Goal: Communication & Community: Answer question/provide support

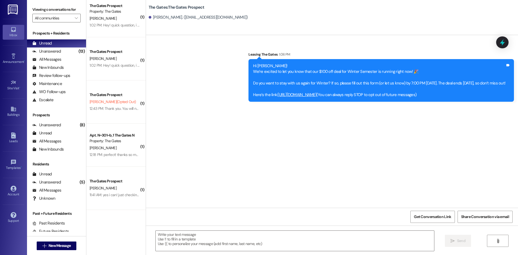
scroll to position [258, 0]
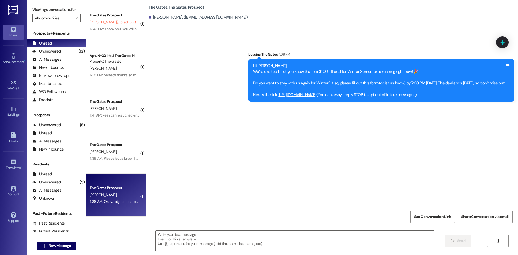
click at [113, 184] on div "The Gates Prospect [PERSON_NAME] 11:36 AM: Okay, I signed and payed. Did it go …" at bounding box center [115, 195] width 59 height 43
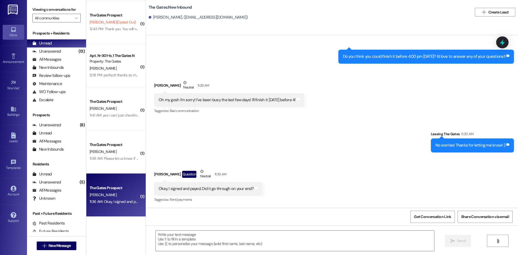
scroll to position [339, 0]
click at [208, 240] on textarea at bounding box center [295, 241] width 279 height 20
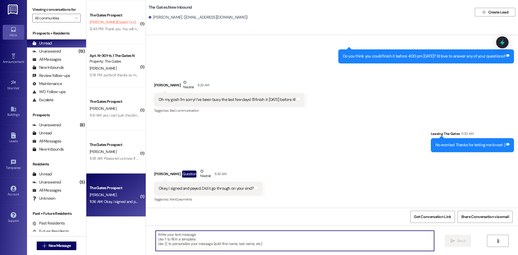
click at [174, 239] on textarea at bounding box center [295, 241] width 279 height 20
type textarea "Yes we did! Thank you so much!!"
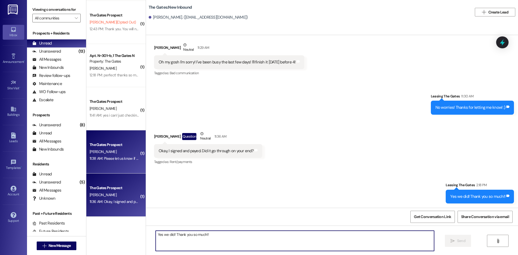
click at [125, 160] on div "11:38 AM: Please let us know if you need anything! 11:38 AM: Please let us know…" at bounding box center [128, 158] width 77 height 5
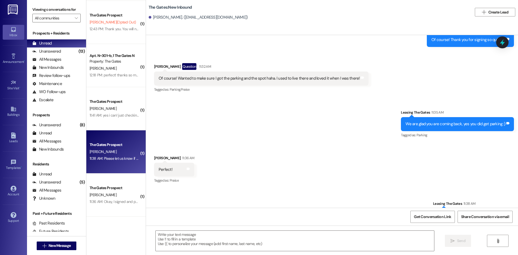
scroll to position [3093, 0]
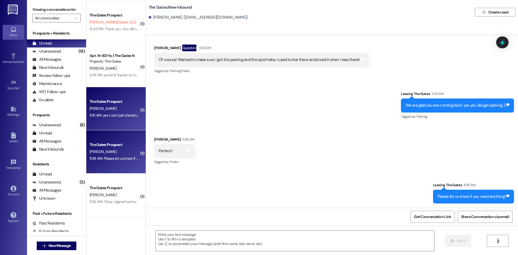
click at [115, 119] on div "11:41 AM: yes i can! just checking - does it have [PERSON_NAME] as a roommate r…" at bounding box center [114, 115] width 51 height 7
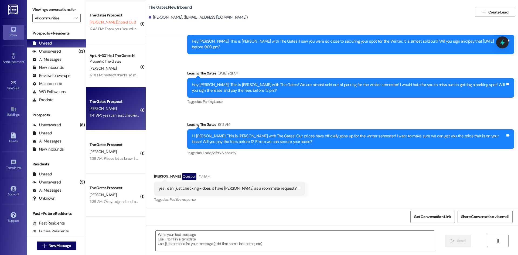
scroll to position [936, 0]
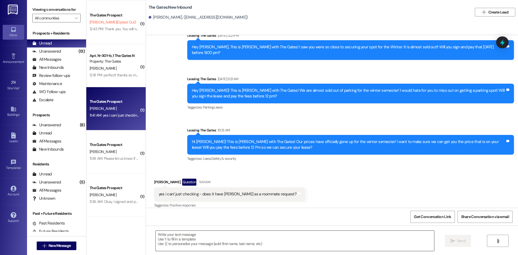
click at [203, 240] on textarea at bounding box center [295, 241] width 279 height 20
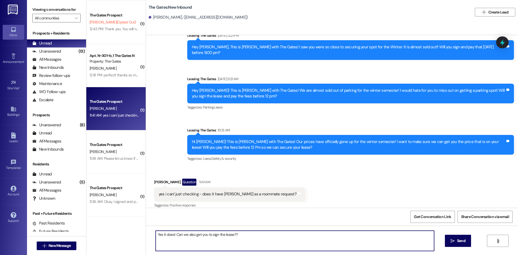
type textarea "Yes it does! Can we also get you to sign the lease??"
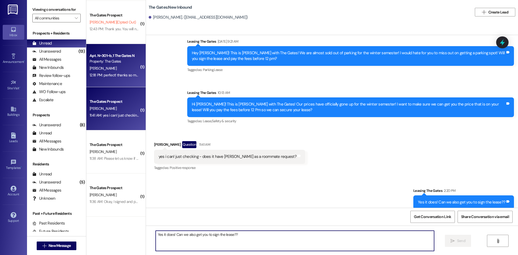
click at [110, 68] on div "[PERSON_NAME]" at bounding box center [114, 68] width 51 height 7
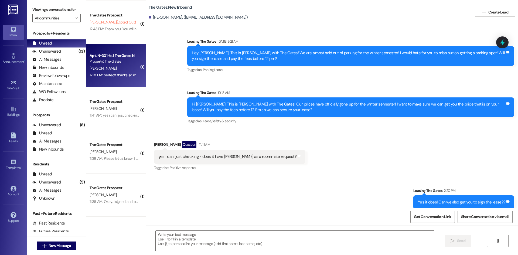
scroll to position [331, 0]
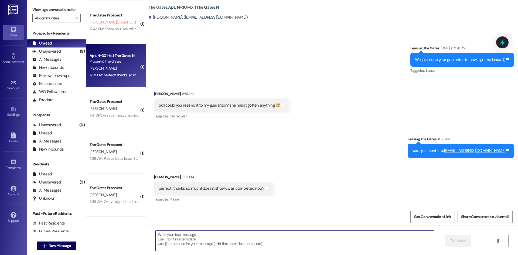
click at [201, 246] on textarea at bounding box center [295, 241] width 279 height 20
type textarea "Yes, its all complete!"
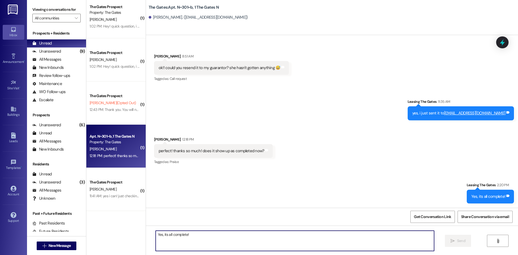
scroll to position [177, 0]
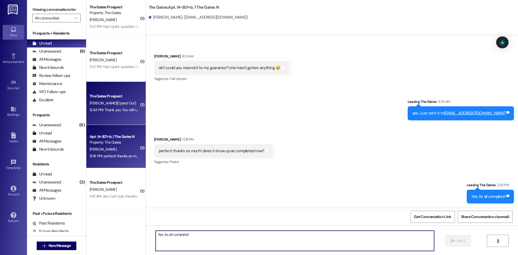
click at [122, 111] on div "12:43 PM: Thank you. You will no longer receive texts from this thread. Please …" at bounding box center [218, 109] width 256 height 5
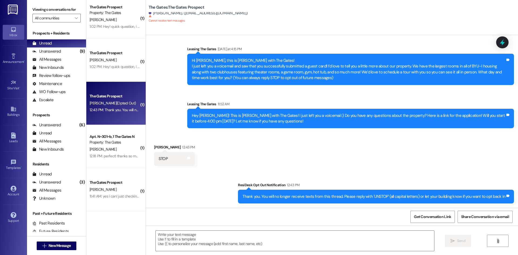
scroll to position [5, 0]
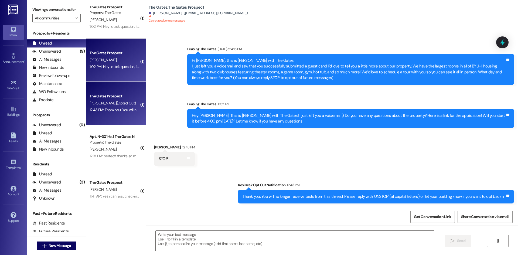
click at [97, 43] on div "The Gates Prospect [PERSON_NAME] 1:02 PM: Hey! quick question, i believe someon…" at bounding box center [115, 60] width 59 height 43
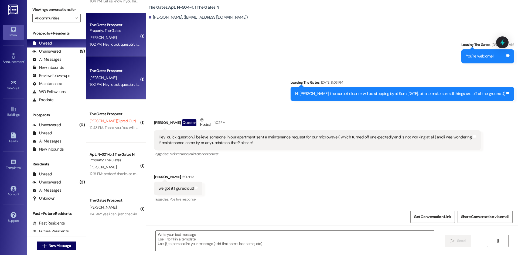
scroll to position [96, 0]
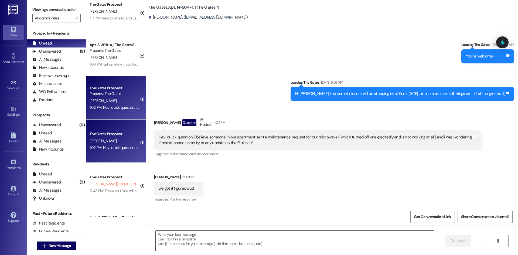
click at [181, 242] on textarea at bounding box center [295, 241] width 279 height 20
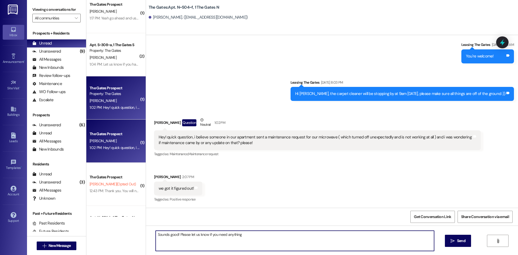
type textarea "Sounds good! Please let us know if you need anything!"
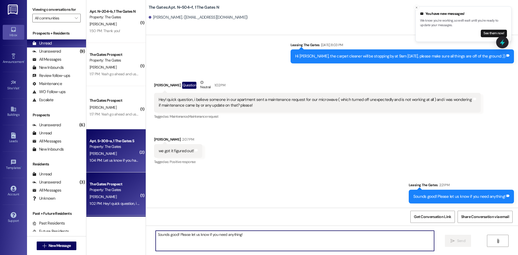
scroll to position [0, 0]
click at [114, 144] on div "Property: The Gates" at bounding box center [115, 147] width 50 height 6
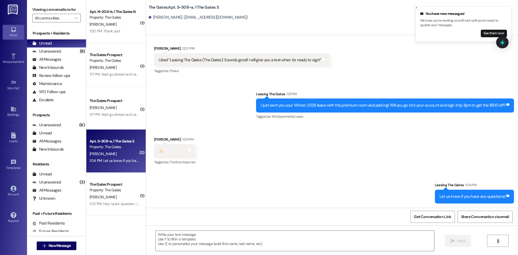
scroll to position [7750, 0]
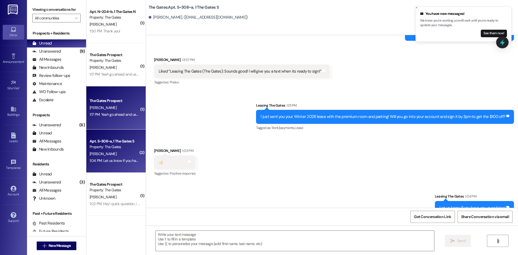
click at [134, 106] on div "The Gates Prospect [PERSON_NAME] 1:17 PM: Yeah go ahead and use the deposit the…" at bounding box center [115, 107] width 59 height 43
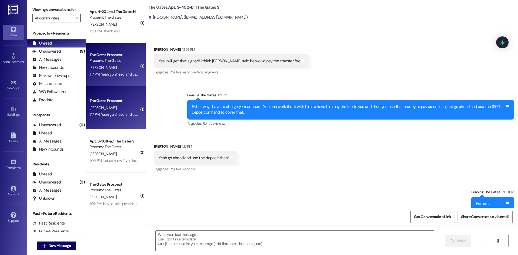
scroll to position [15465, 0]
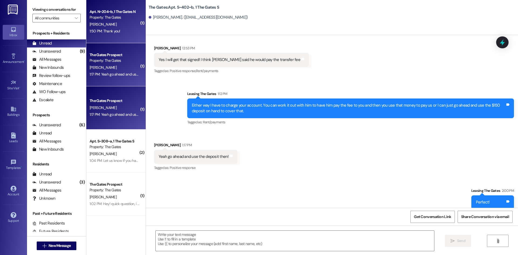
click at [105, 11] on div "Apt. N~204~b, 1 The Gates N" at bounding box center [115, 12] width 50 height 6
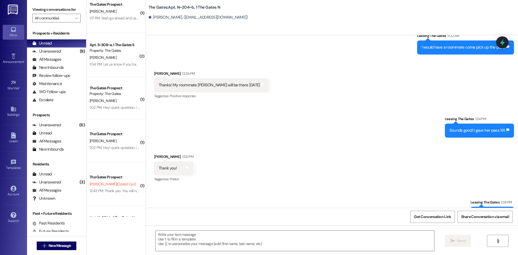
scroll to position [0, 0]
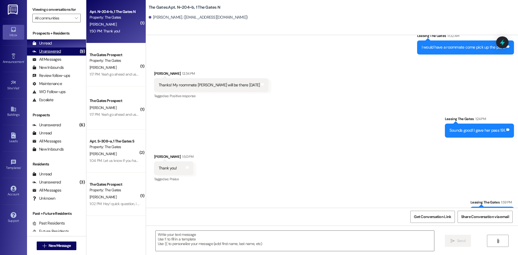
click at [52, 51] on div "Unanswered" at bounding box center [46, 52] width 29 height 6
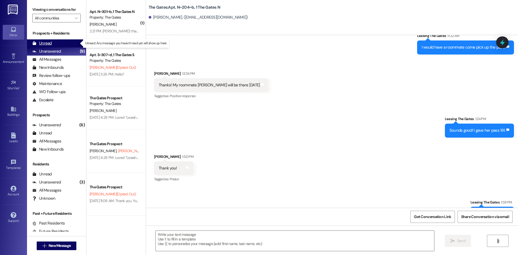
click at [60, 42] on div "Unread (0)" at bounding box center [56, 43] width 59 height 8
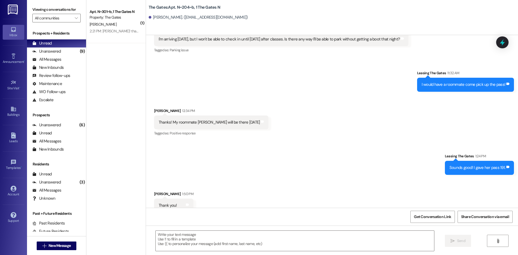
scroll to position [7865, 0]
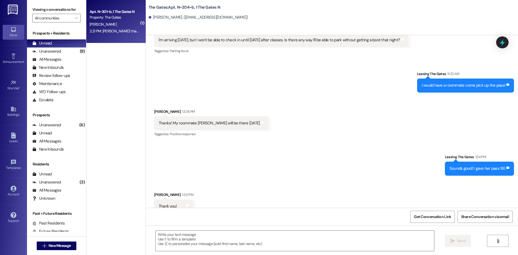
click at [131, 29] on div "2:21 PM: [PERSON_NAME]! thank you!!! 2:21 PM: yay! thank you!!!" at bounding box center [114, 31] width 51 height 7
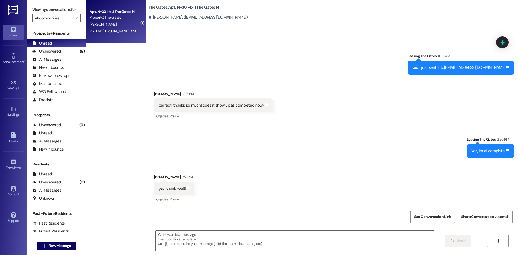
scroll to position [414, 0]
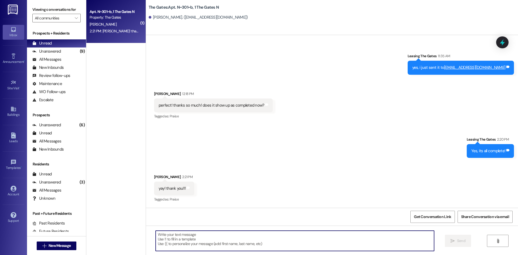
click at [180, 240] on textarea at bounding box center [295, 241] width 279 height 20
type textarea "Of course! Thank you!!"
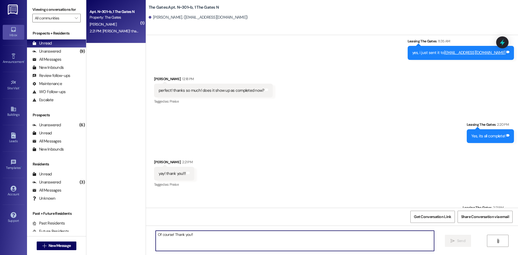
scroll to position [452, 0]
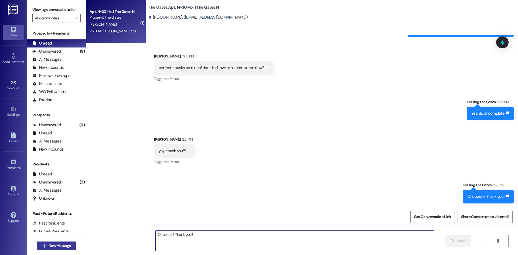
click at [72, 249] on button " New Message" at bounding box center [57, 246] width 40 height 9
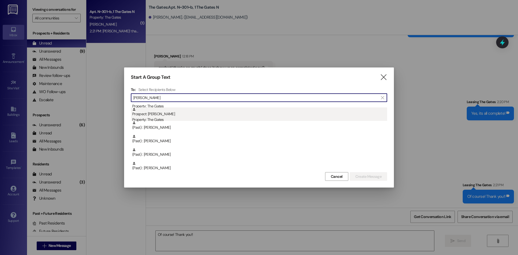
scroll to position [13, 0]
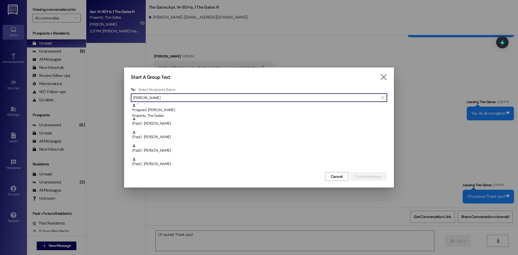
type input "[PERSON_NAME]"
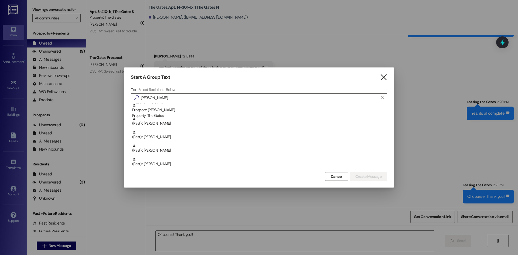
click at [387, 77] on icon "" at bounding box center [383, 77] width 7 height 6
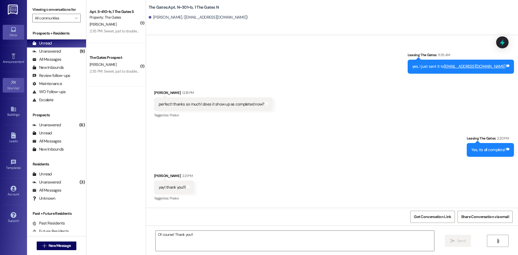
scroll to position [452, 0]
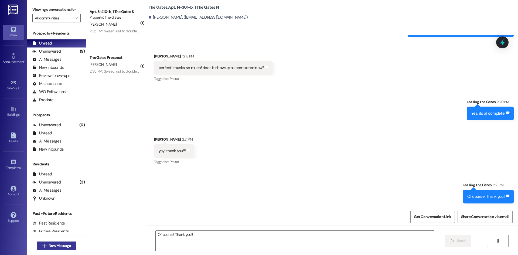
drag, startPoint x: 57, startPoint y: 247, endPoint x: 55, endPoint y: 248, distance: 2.8
click at [55, 248] on span "New Message" at bounding box center [60, 246] width 22 height 6
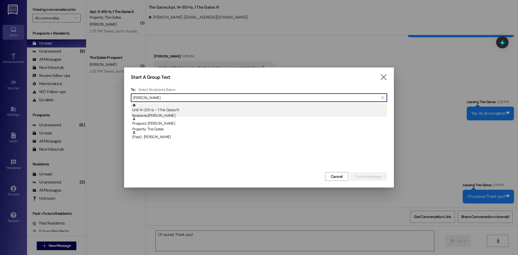
type input "[PERSON_NAME]"
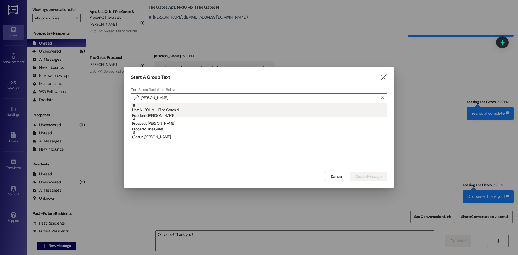
click at [173, 114] on div "Residents: [PERSON_NAME]" at bounding box center [259, 116] width 255 height 6
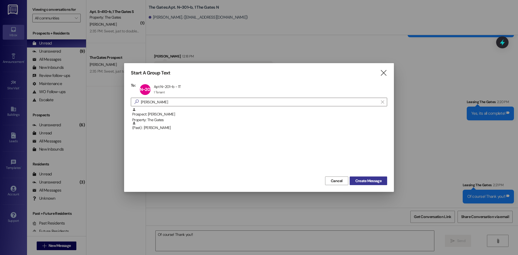
click at [372, 185] on button "Create Message" at bounding box center [369, 180] width 38 height 9
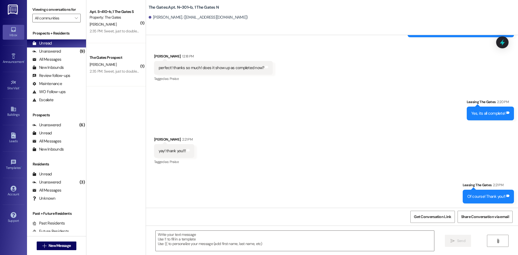
scroll to position [0, 0]
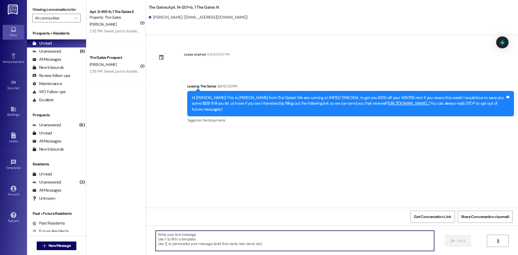
paste textarea "I just sent you your Fall lease! This comes with a premium room, parking, and w…"
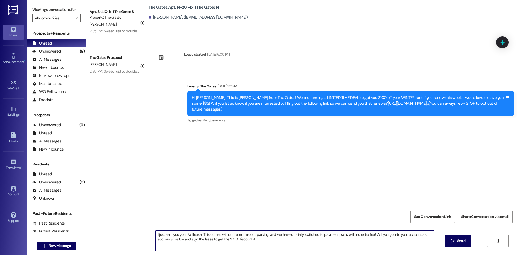
click at [156, 234] on textarea "I just sent you your Fall lease! This comes with a premium room, parking, and w…" at bounding box center [295, 241] width 279 height 20
click at [209, 235] on textarea "Hi [PERSON_NAME], I just sent you your Fall lease! This comes with a premium ro…" at bounding box center [295, 241] width 279 height 20
click at [208, 235] on textarea "Hi [PERSON_NAME], I just sent you your Fall lease! This comes with a premium ro…" at bounding box center [295, 241] width 279 height 20
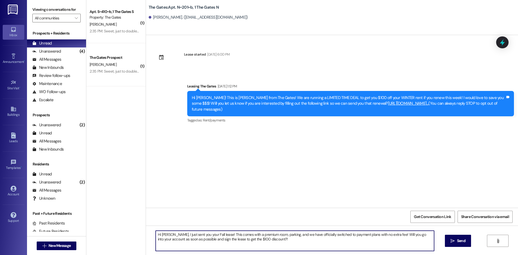
click at [208, 235] on textarea "Hi [PERSON_NAME], I just sent you your Fall lease! This comes with a premium ro…" at bounding box center [295, 241] width 279 height 20
drag, startPoint x: 208, startPoint y: 237, endPoint x: 203, endPoint y: 236, distance: 4.9
click at [203, 236] on textarea "Hi [PERSON_NAME], I just sent you your Fall lease! This comes with a premium ro…" at bounding box center [295, 241] width 279 height 20
click at [279, 238] on textarea "Hi [PERSON_NAME], I just sent you your Winter 2026 lease! This comes with a pre…" at bounding box center [295, 241] width 279 height 20
type textarea "Hi [PERSON_NAME], I just sent you your Winter 2026 lease! This comes with a pre…"
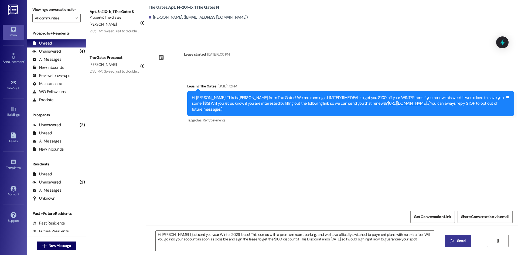
click at [457, 242] on span "Send" at bounding box center [461, 241] width 8 height 6
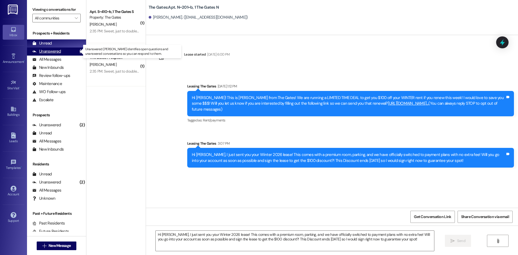
click at [63, 50] on div "Unanswered (4)" at bounding box center [56, 51] width 59 height 8
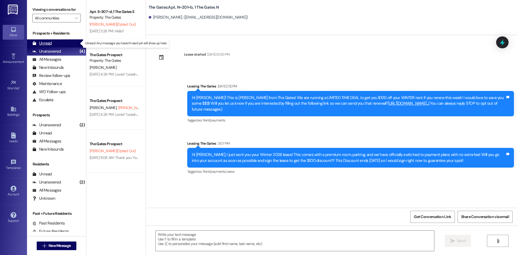
click at [57, 43] on div "Unread (0)" at bounding box center [56, 43] width 59 height 8
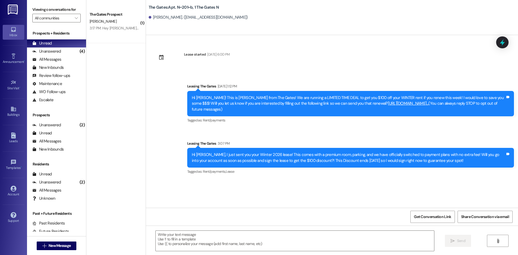
click at [131, 15] on div "The Gates Prospect" at bounding box center [115, 15] width 50 height 6
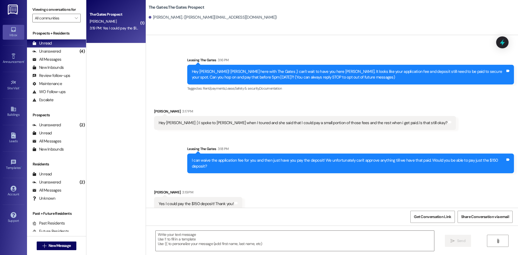
scroll to position [52, 0]
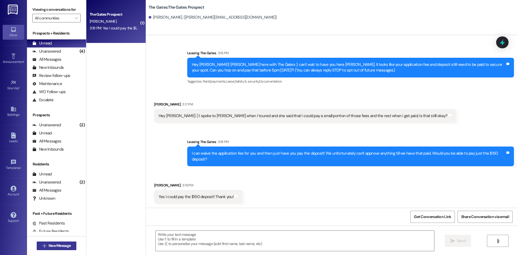
click at [64, 247] on span "New Message" at bounding box center [60, 246] width 22 height 6
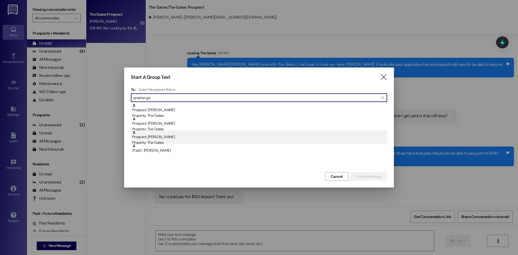
type input "preston ga"
click at [185, 141] on div "Property: The Gates" at bounding box center [259, 143] width 255 height 6
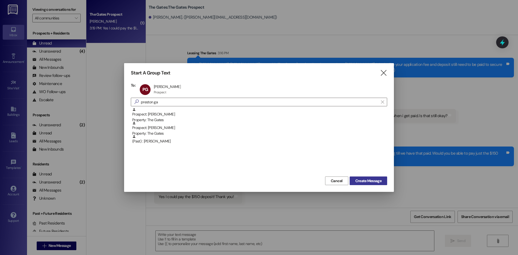
click at [368, 179] on span "Create Message" at bounding box center [368, 181] width 26 height 6
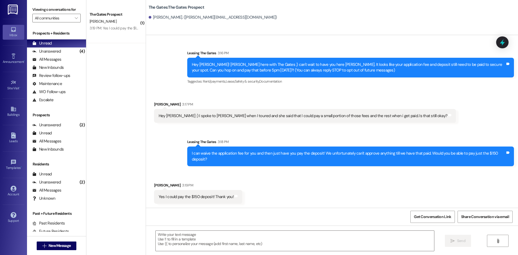
scroll to position [0, 0]
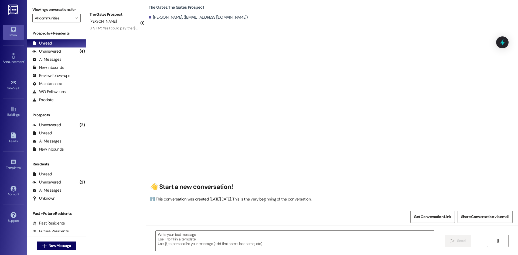
click at [164, 18] on div "[PERSON_NAME]. ([EMAIL_ADDRESS][DOMAIN_NAME])" at bounding box center [198, 18] width 99 height 6
